Goal: Obtain resource: Obtain resource

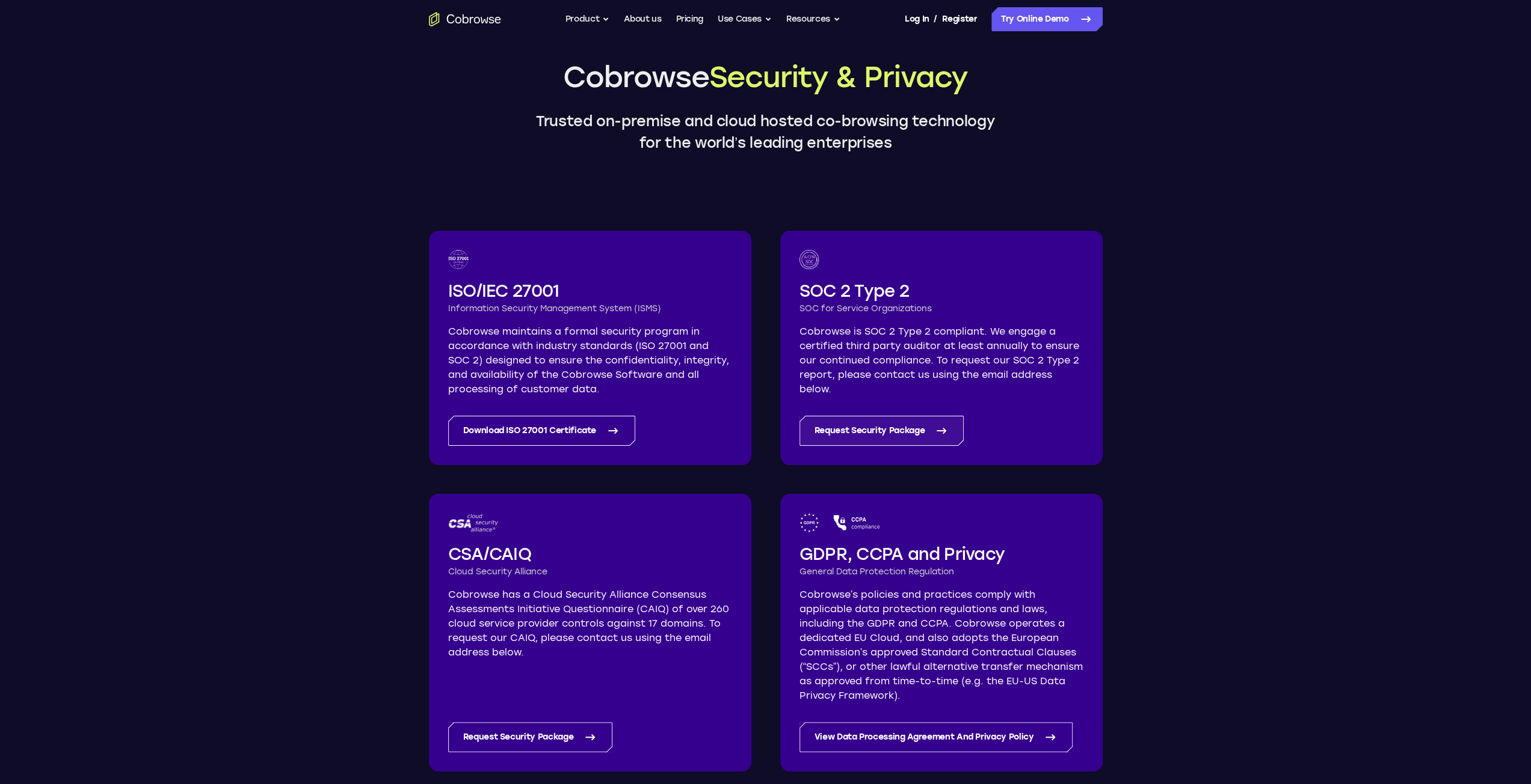
scroll to position [60, 0]
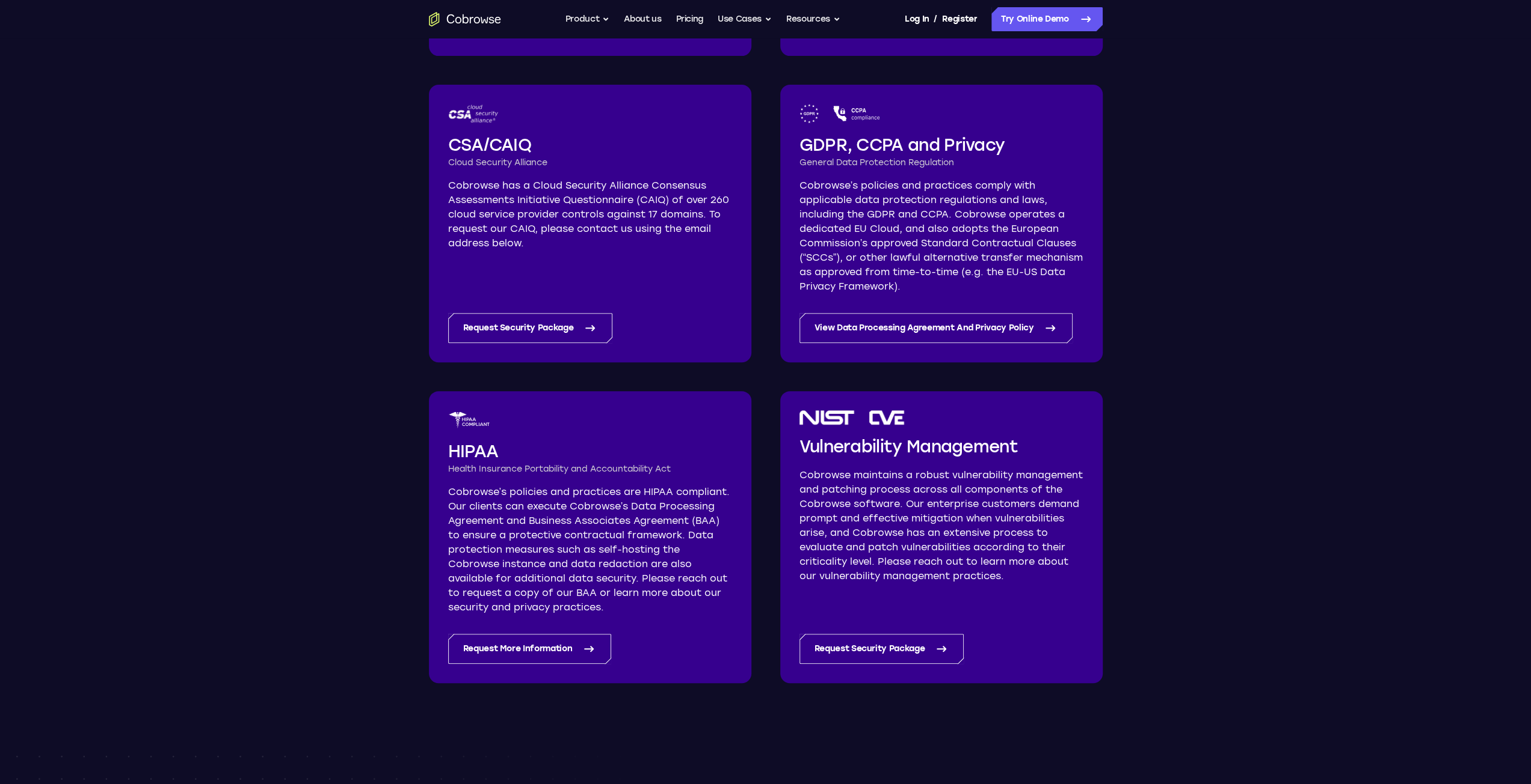
scroll to position [366, 0]
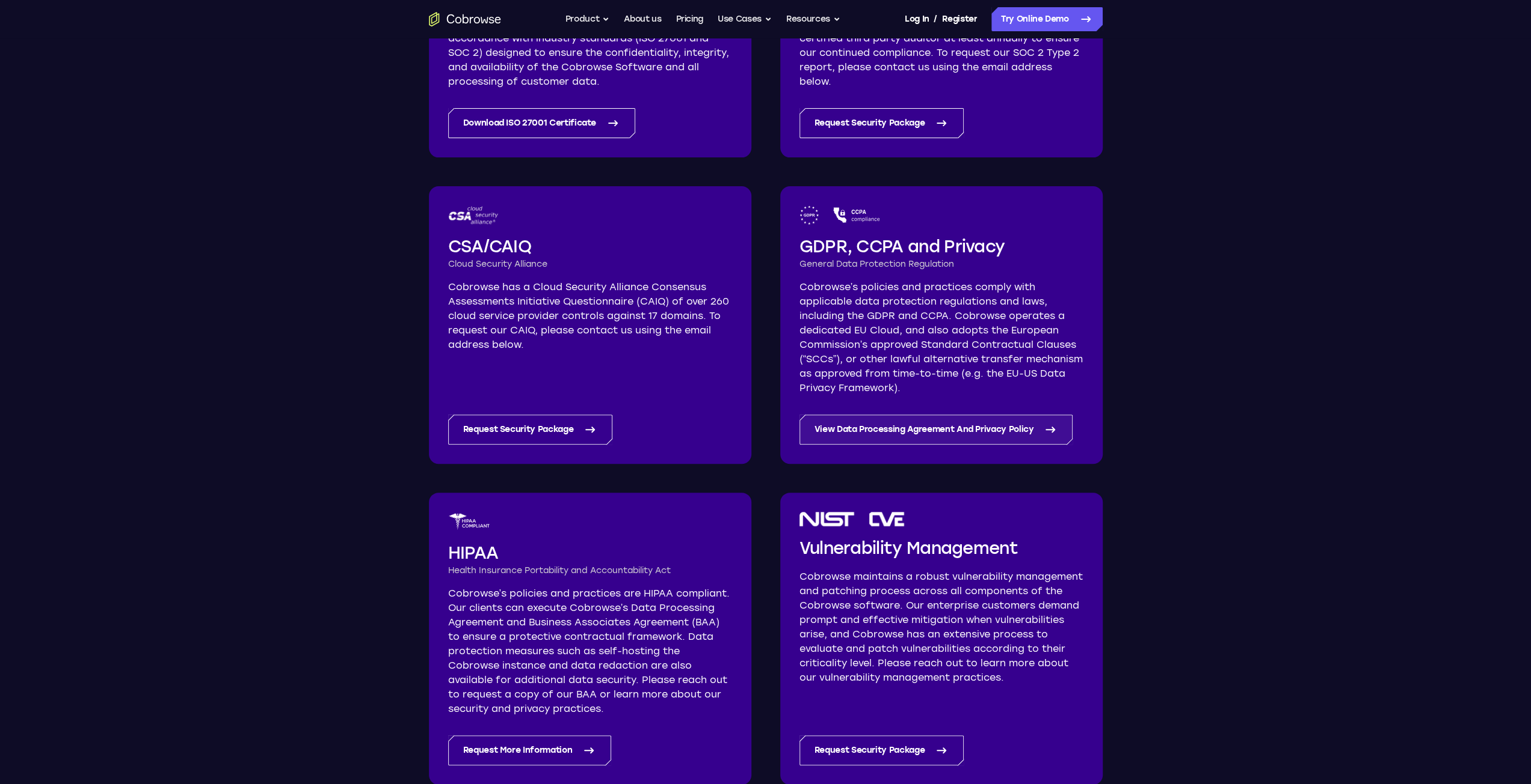
click at [926, 432] on link "View Data Processing Agreement And Privacy Policy" at bounding box center [936, 429] width 274 height 30
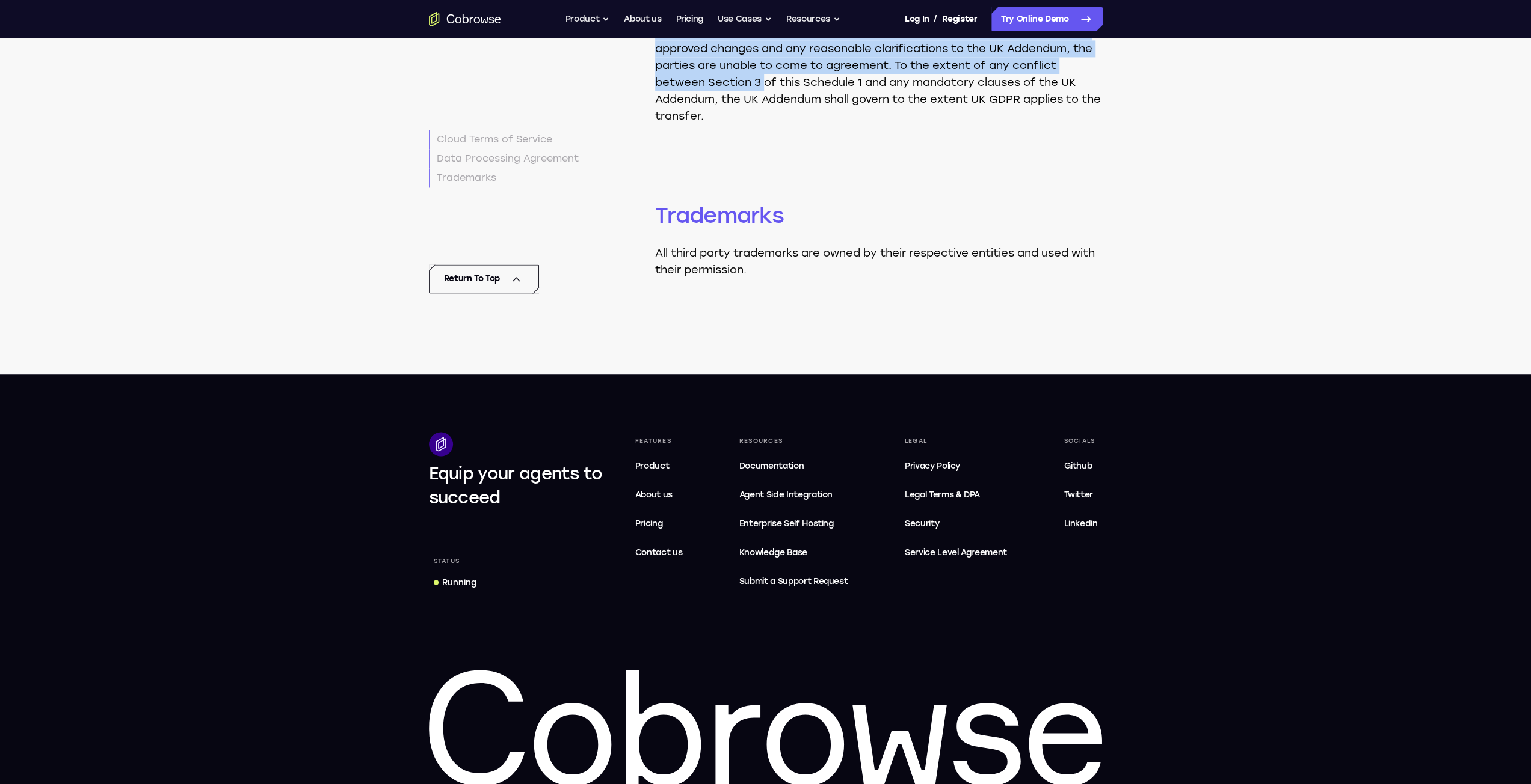
scroll to position [11023, 0]
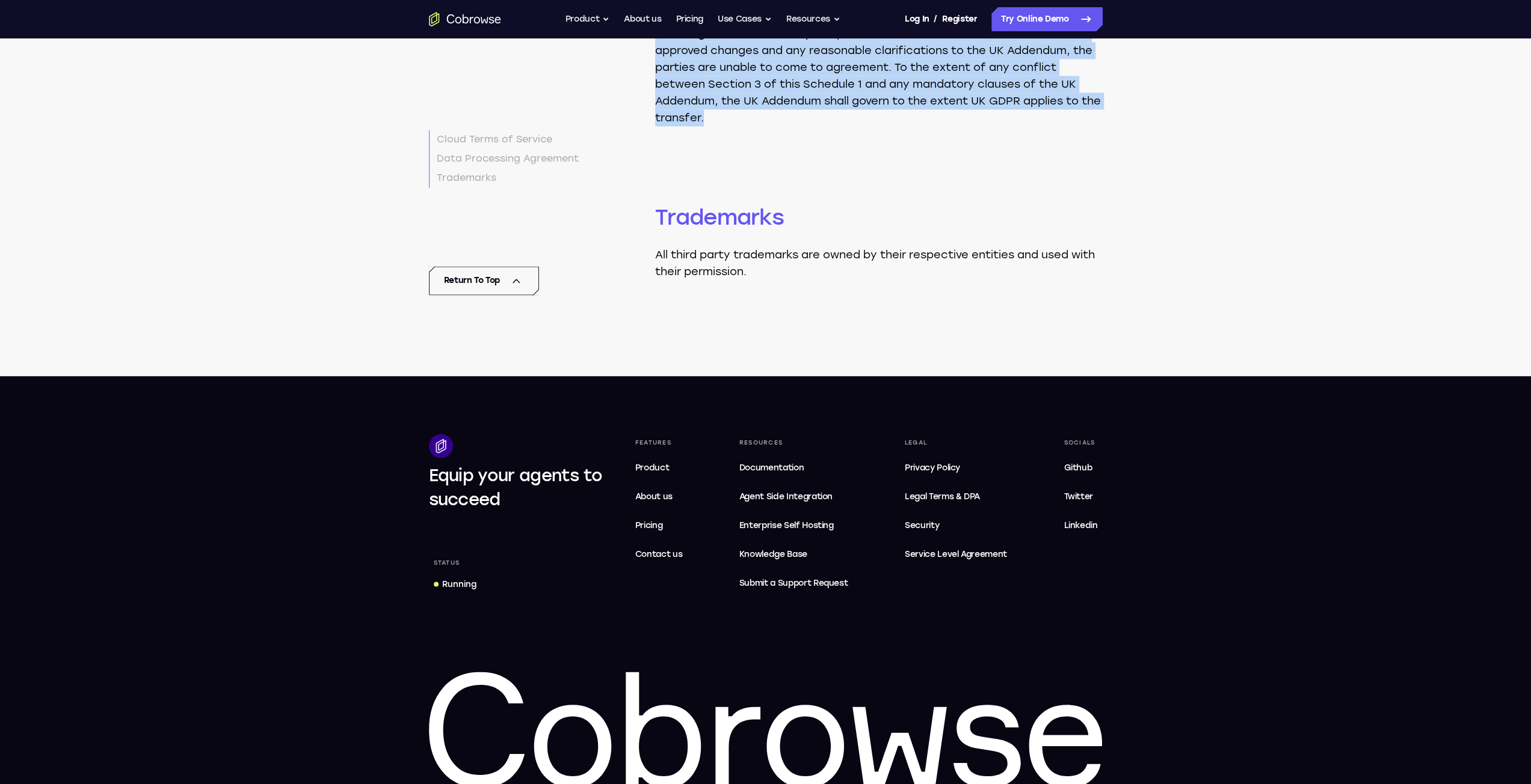
drag, startPoint x: 658, startPoint y: 128, endPoint x: 726, endPoint y: 240, distance: 131.0
